Goal: Transaction & Acquisition: Purchase product/service

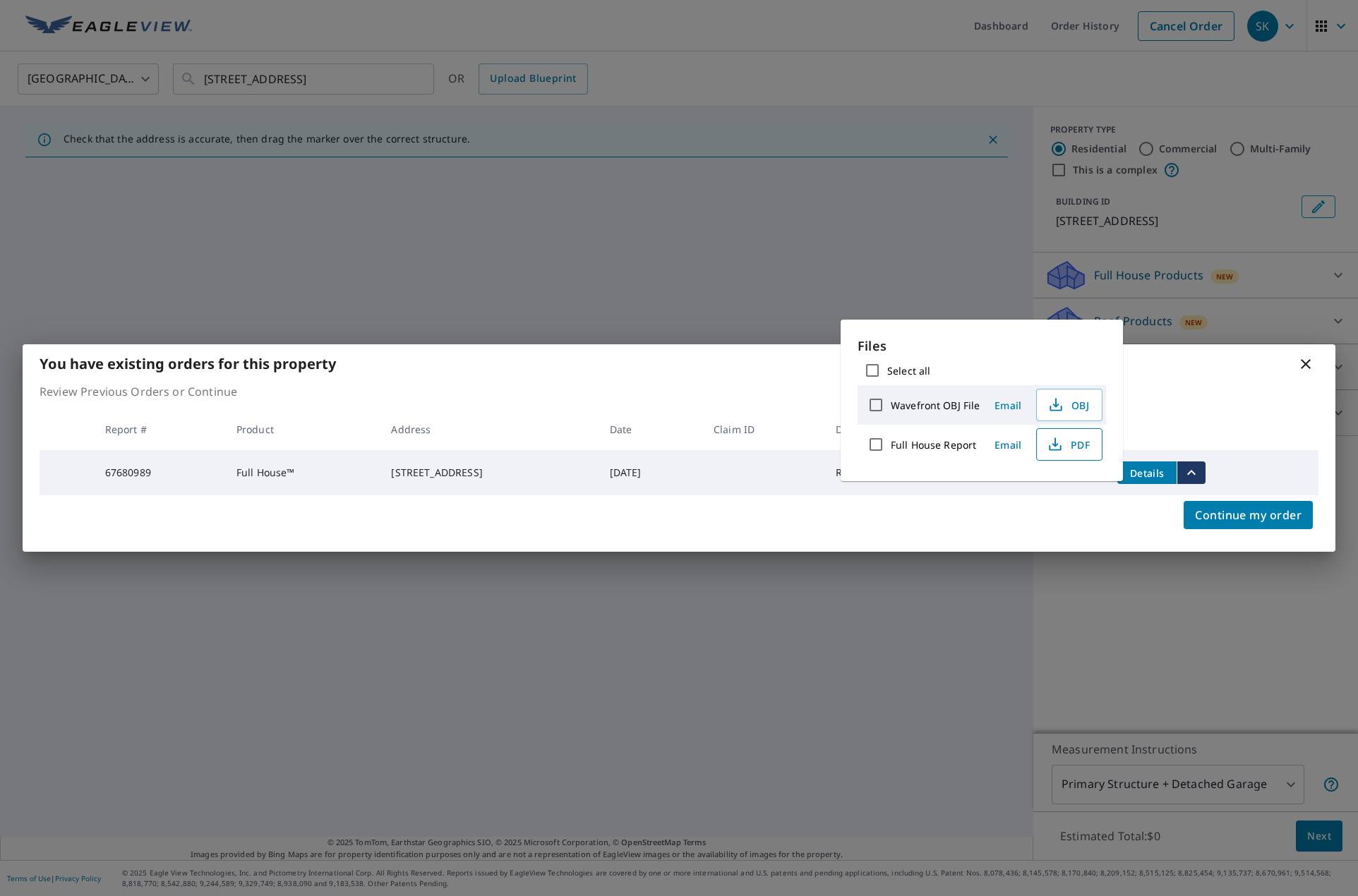
click at [1088, 446] on span "PDF" at bounding box center [1068, 445] width 45 height 17
click at [1183, 393] on p "Review Previous Orders or Continue" at bounding box center [678, 392] width 1279 height 17
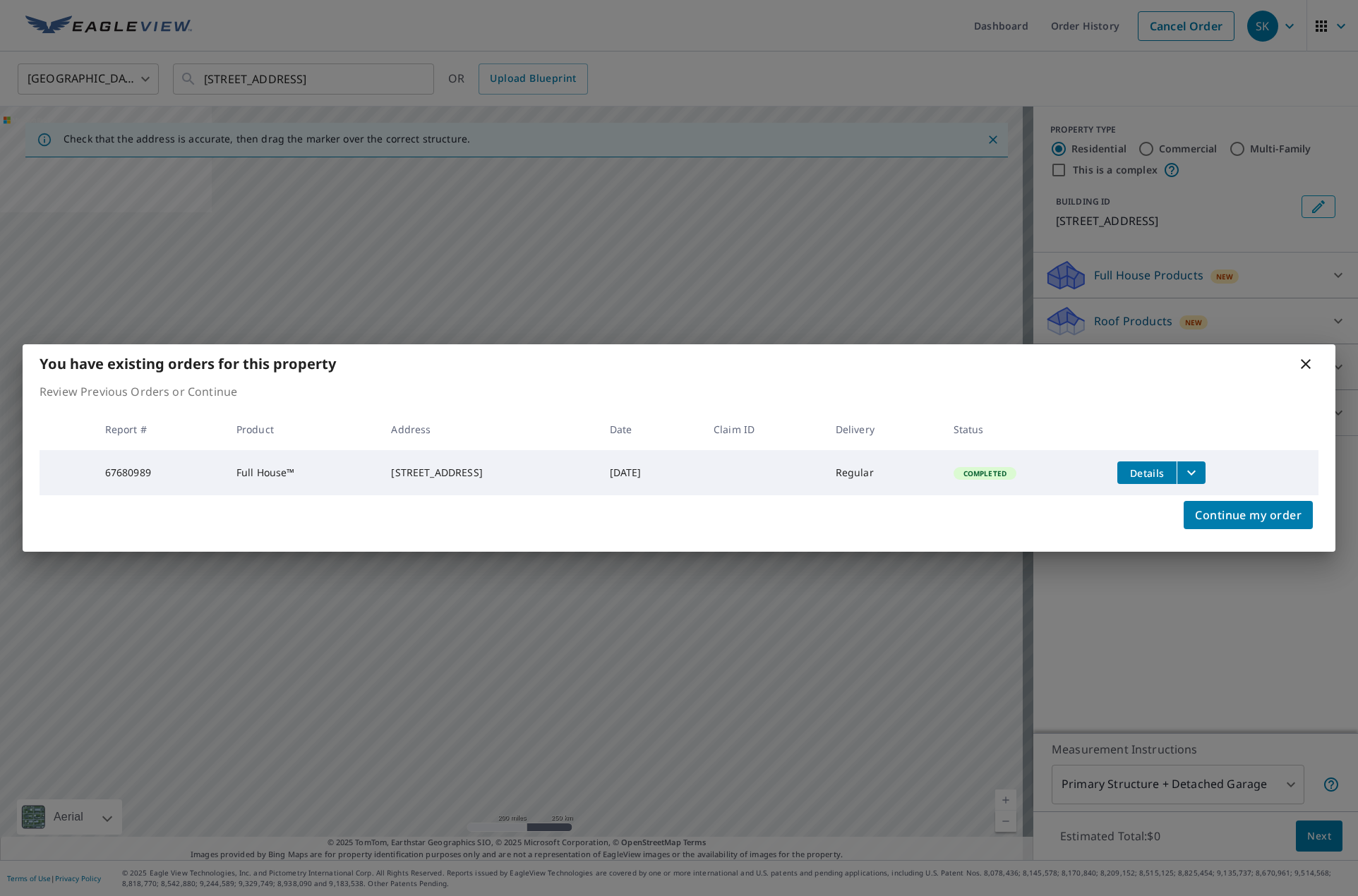
drag, startPoint x: 1306, startPoint y: 357, endPoint x: 1296, endPoint y: 357, distance: 10.0
click at [1307, 357] on icon at bounding box center [1306, 364] width 17 height 17
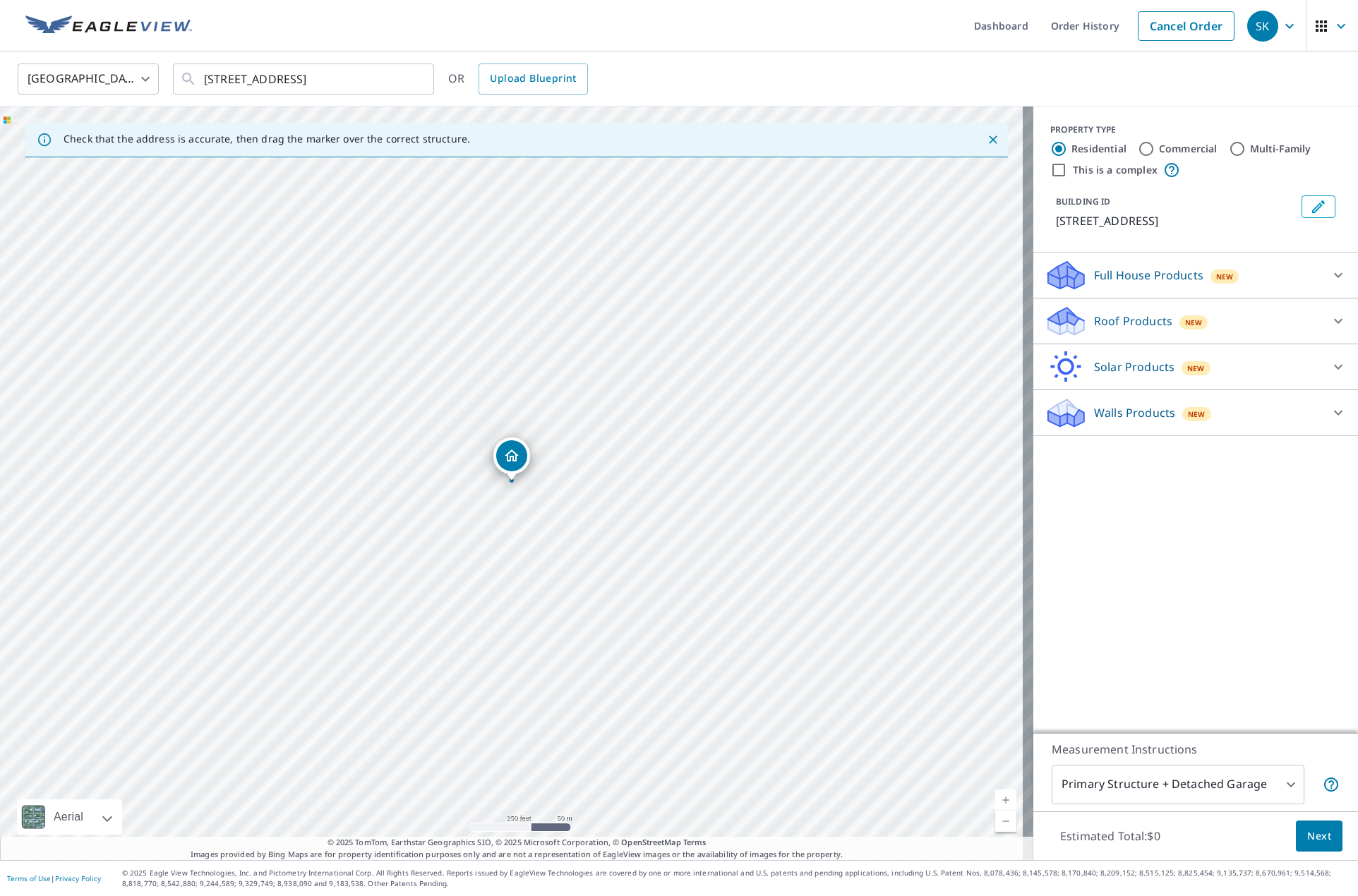
click at [1245, 632] on div "PROPERTY TYPE Residential Commercial Multi-Family This is a complex BUILDING ID…" at bounding box center [1195, 420] width 324 height 627
drag, startPoint x: 1230, startPoint y: 616, endPoint x: 1233, endPoint y: 602, distance: 14.3
click at [1230, 615] on div "PROPERTY TYPE Residential Commercial Multi-Family This is a complex BUILDING ID…" at bounding box center [1195, 420] width 324 height 627
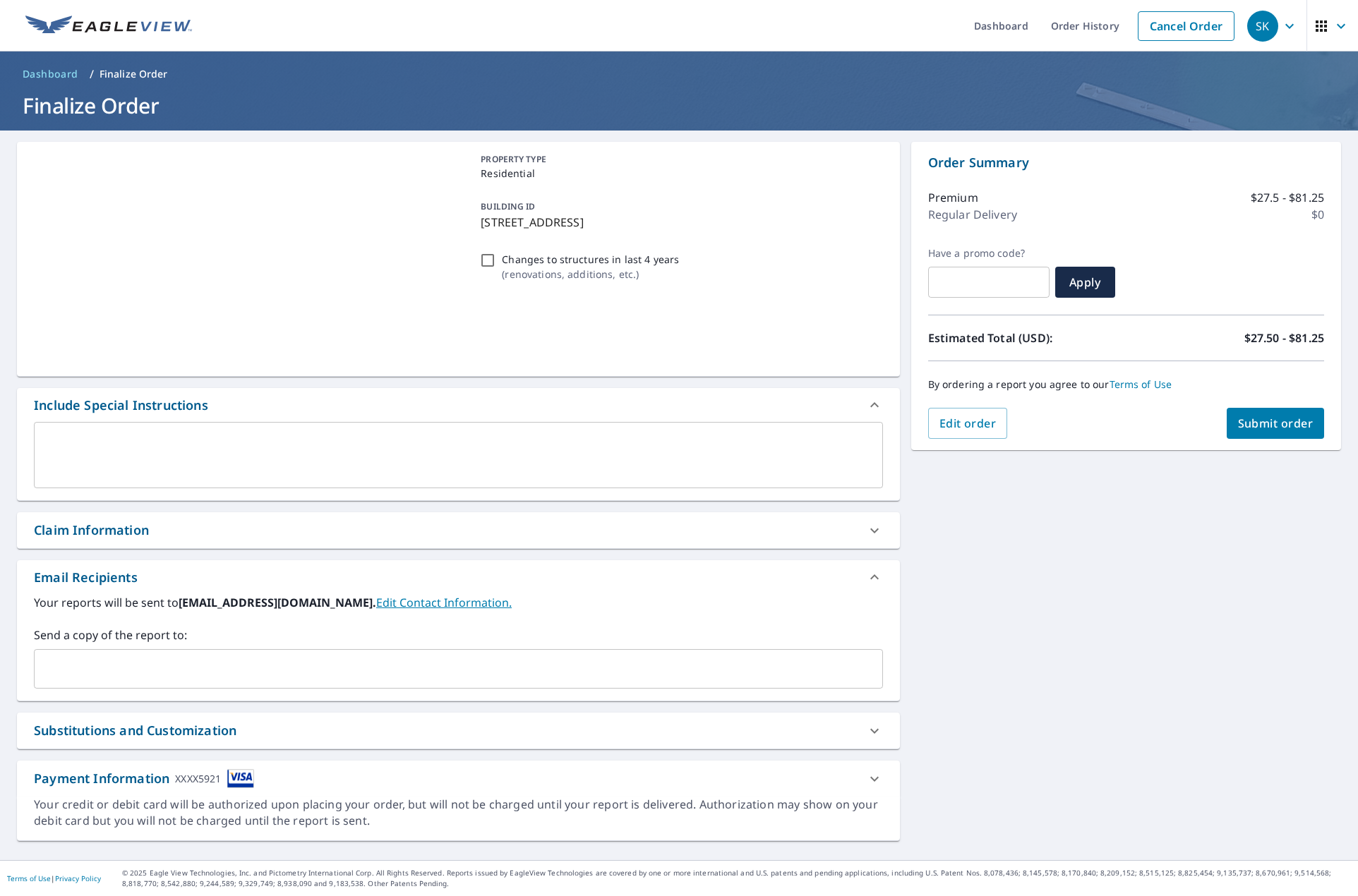
click at [189, 670] on input "text" at bounding box center [447, 669] width 815 height 27
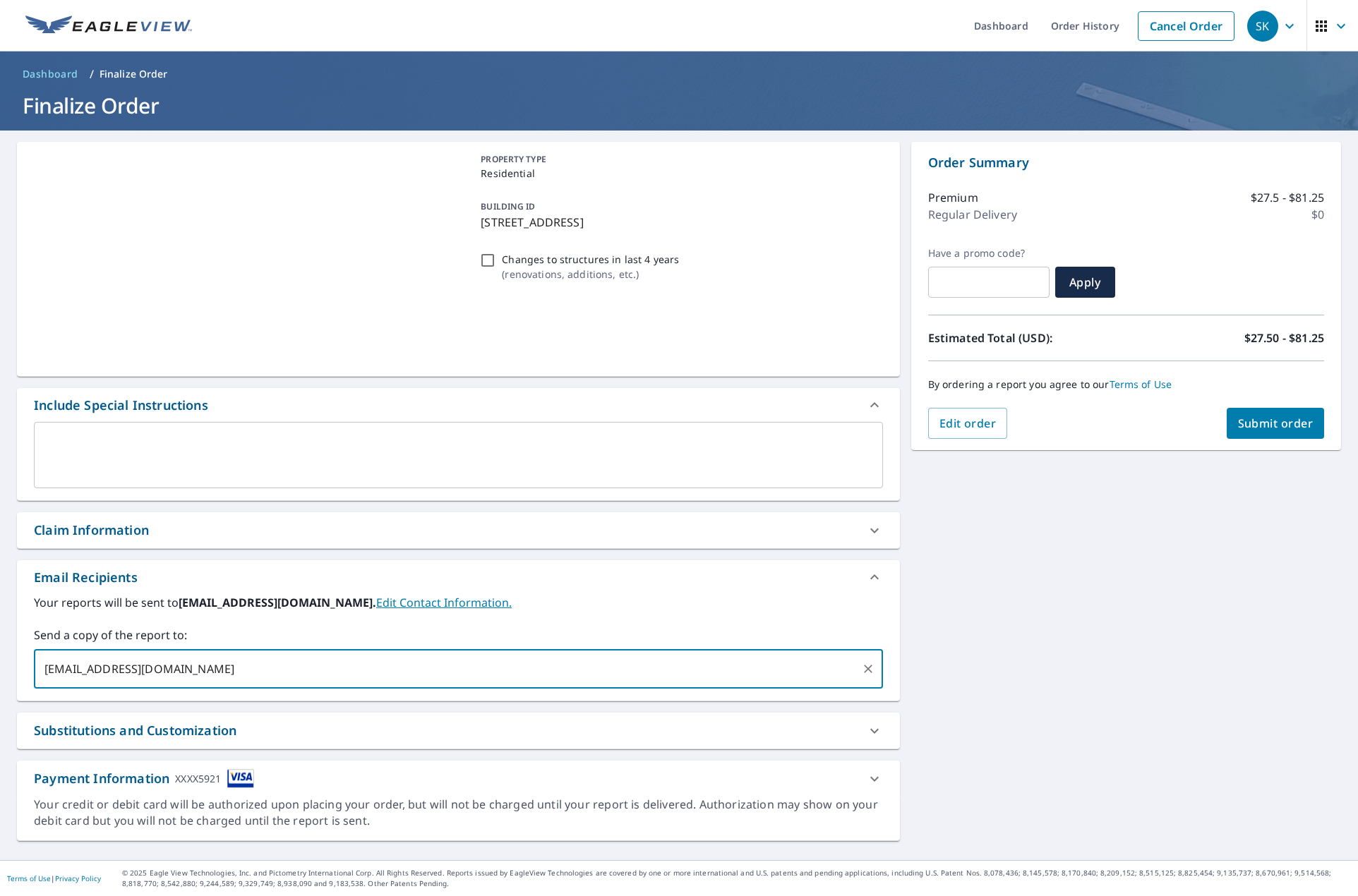
type input "order.epichome@gmail.com"
click at [571, 630] on label "Send a copy of the report to:" at bounding box center [458, 635] width 849 height 17
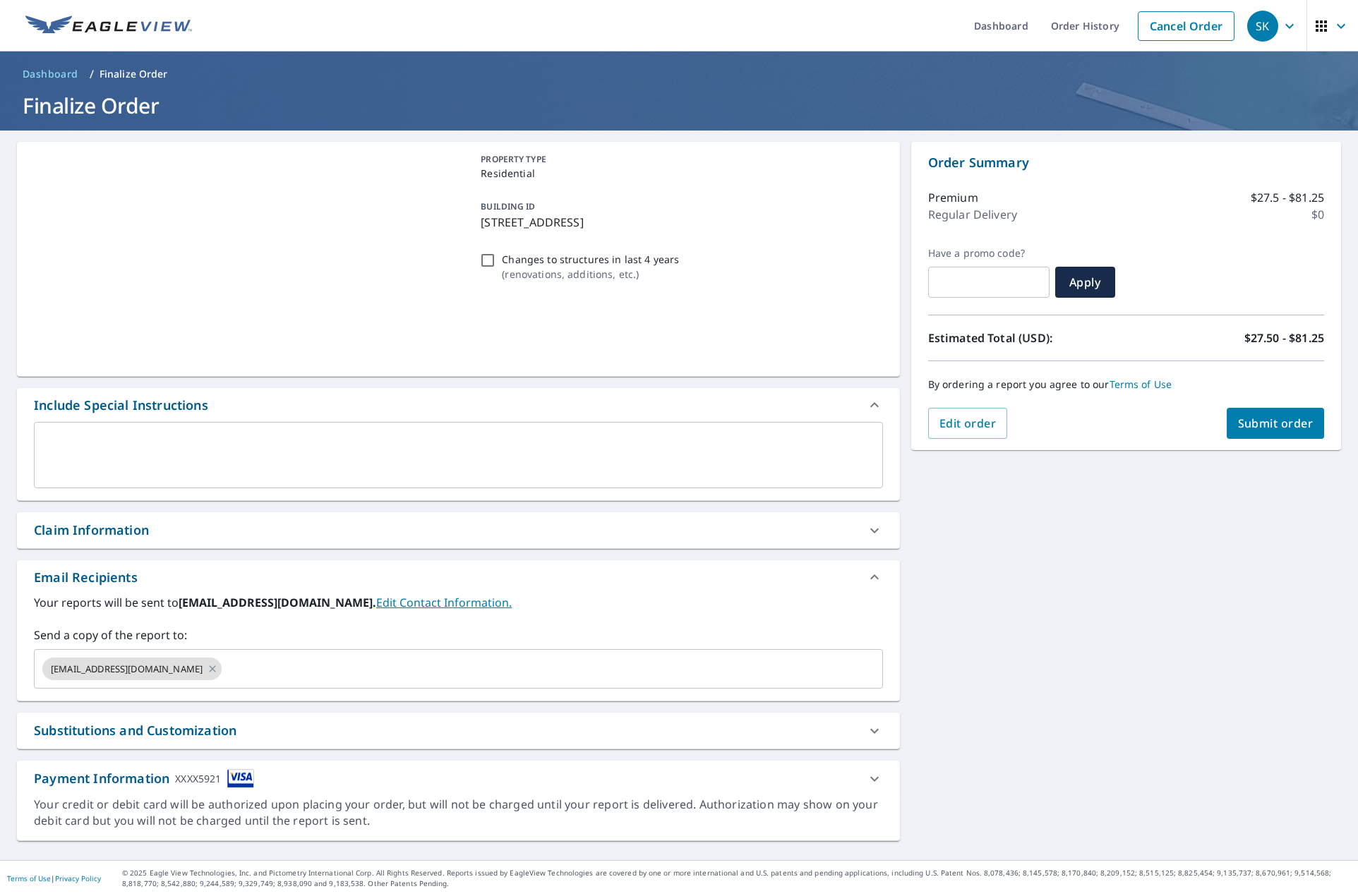
click at [1270, 423] on span "Submit order" at bounding box center [1275, 424] width 75 height 16
checkbox input "true"
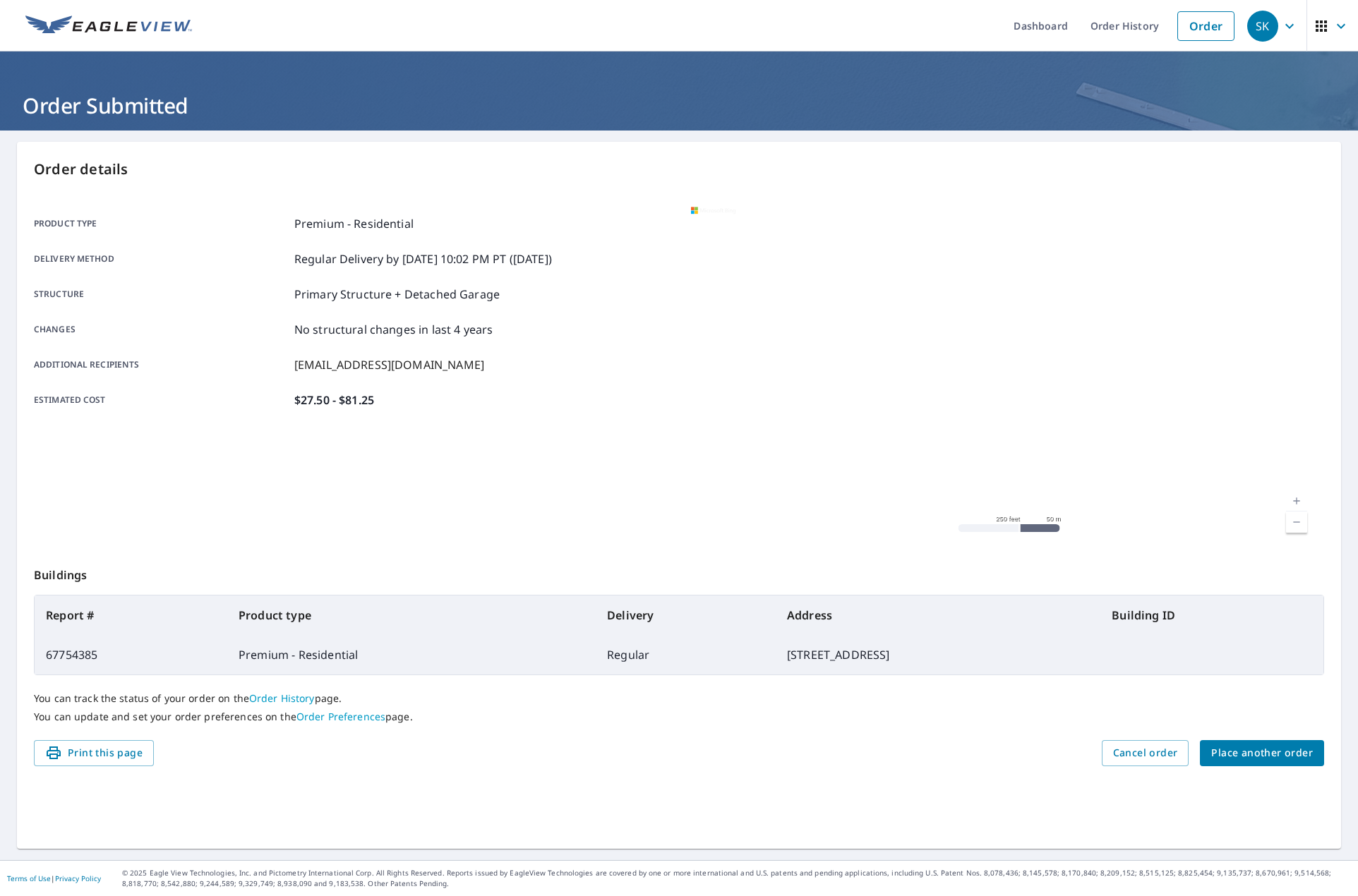
click at [1292, 758] on span "Place another order" at bounding box center [1262, 753] width 102 height 18
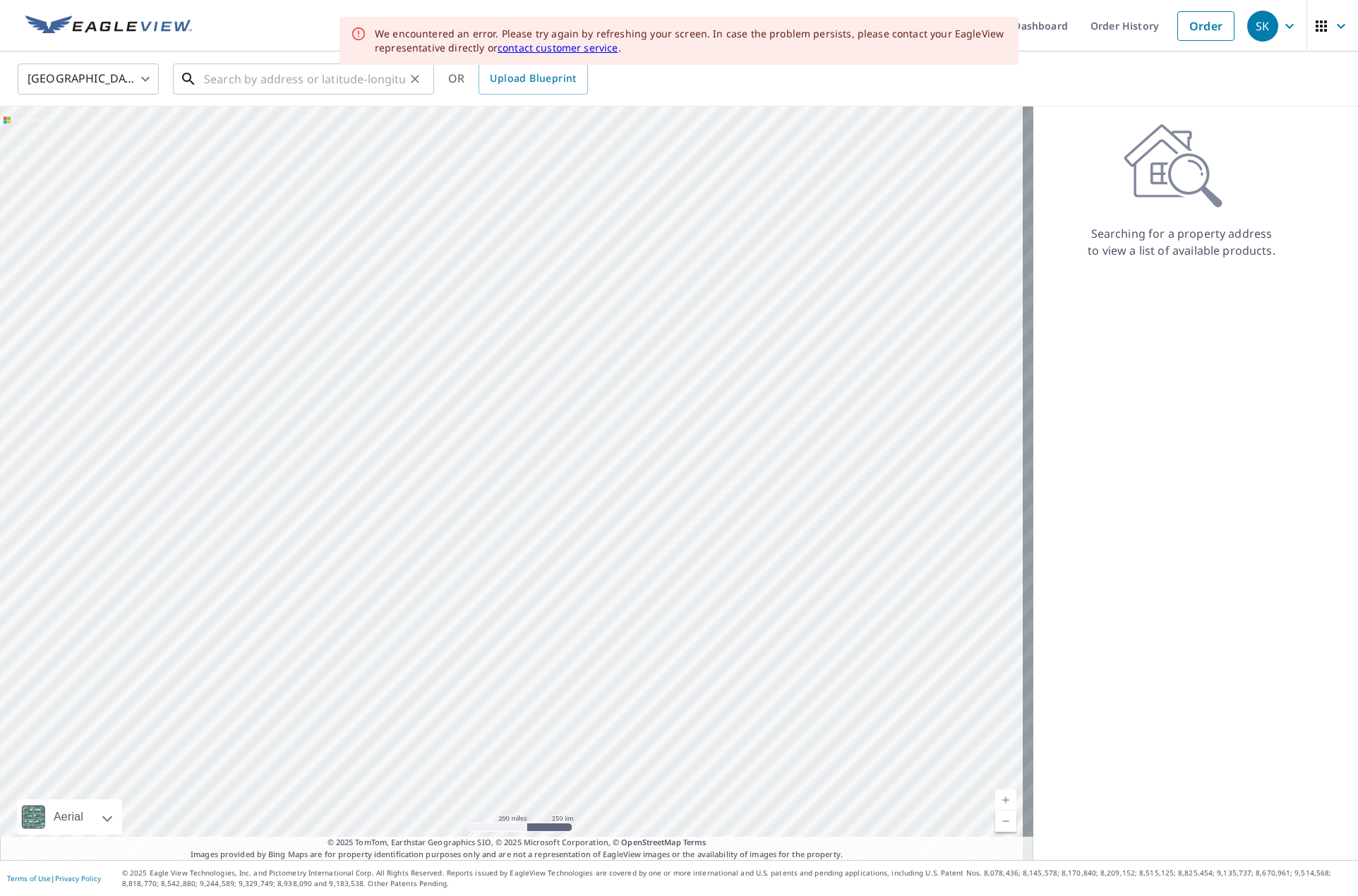
click at [291, 85] on input "text" at bounding box center [304, 79] width 201 height 39
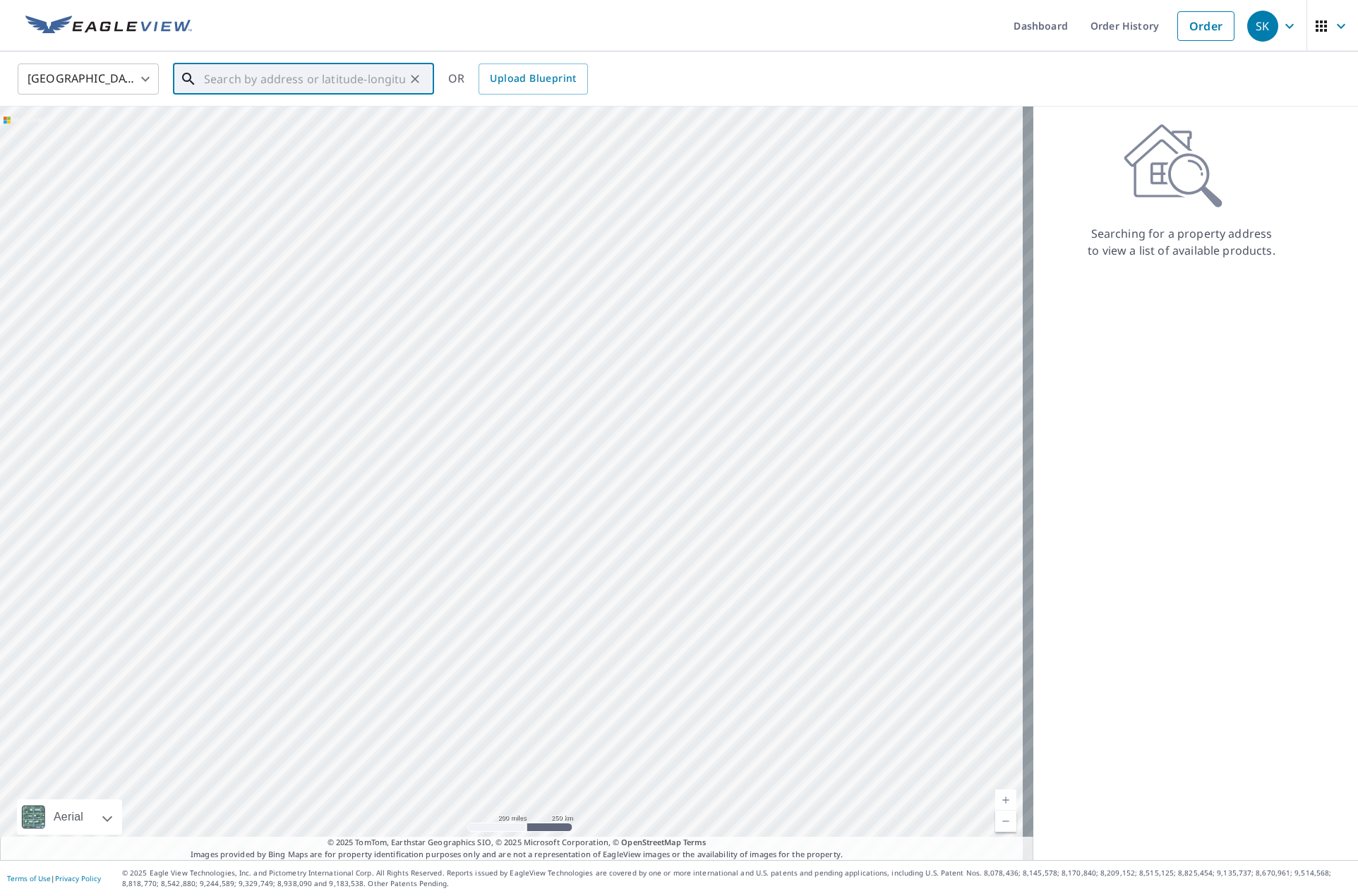
paste input "1301 Lasalle St Racine WI 53404"
type input "1301 Lasalle St Racine, WI 53404"
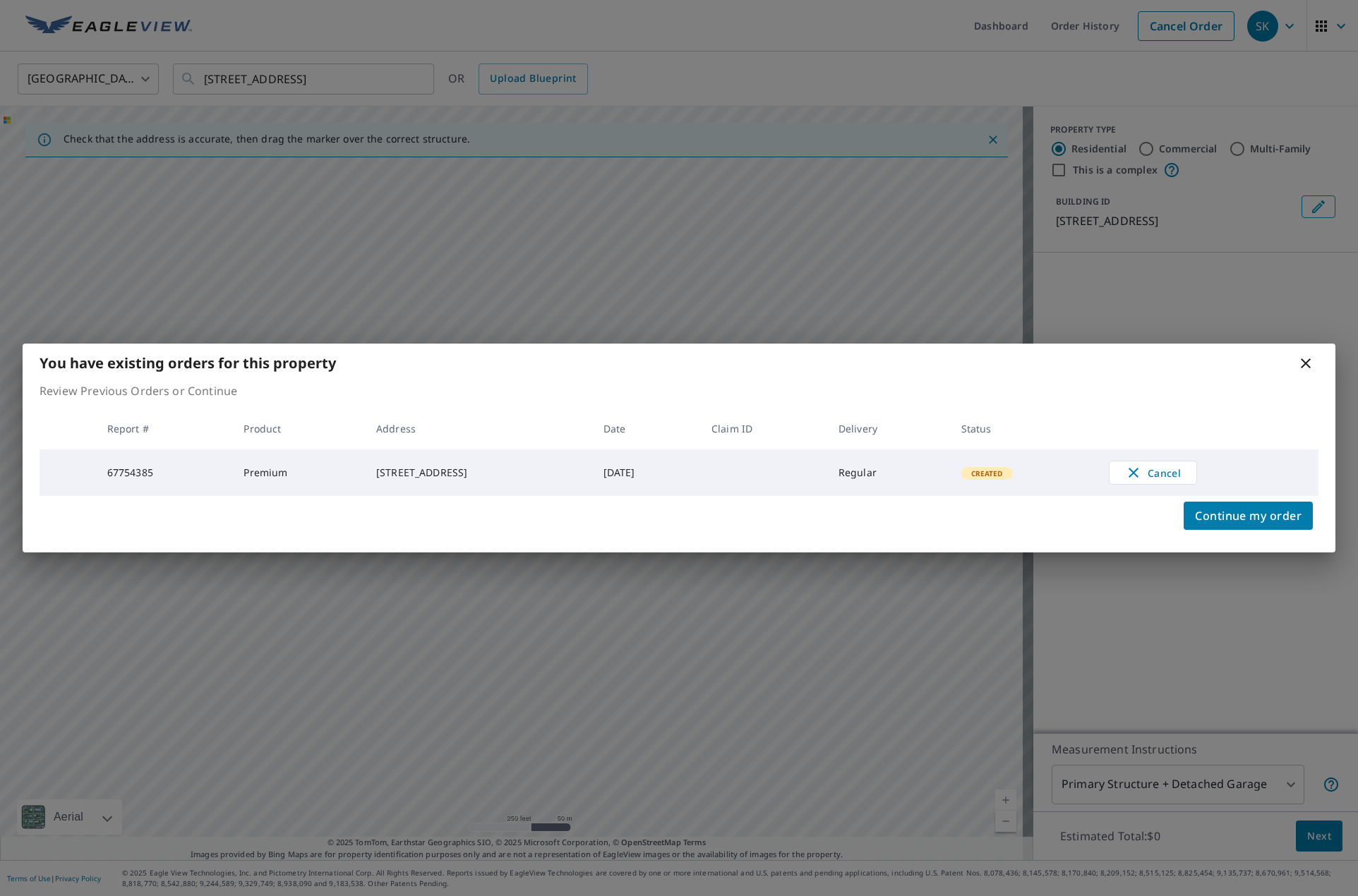
drag, startPoint x: 1307, startPoint y: 358, endPoint x: 1261, endPoint y: 364, distance: 46.4
click at [1307, 357] on icon at bounding box center [1306, 363] width 17 height 17
